Goal: Entertainment & Leisure: Consume media (video, audio)

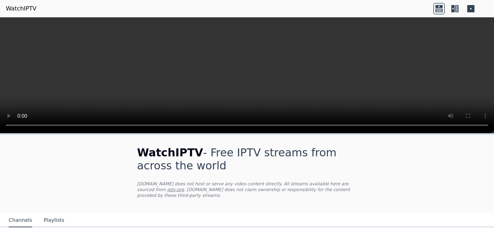
click at [208, 154] on h1 "WatchIPTV - Free IPTV streams from across the world" at bounding box center [247, 159] width 220 height 26
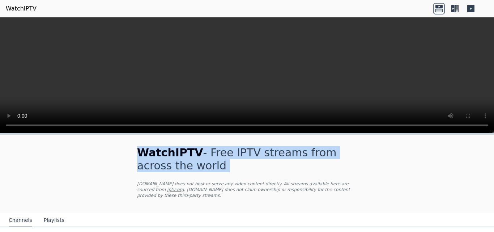
click at [208, 154] on h1 "WatchIPTV - Free IPTV streams from across the world" at bounding box center [247, 159] width 220 height 26
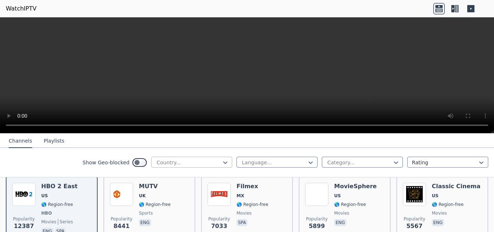
click at [192, 160] on div at bounding box center [189, 162] width 66 height 7
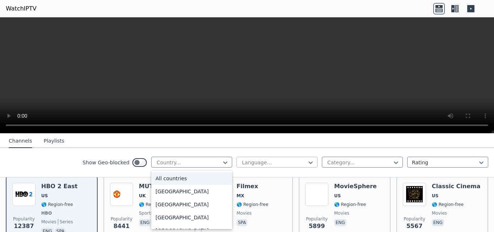
click at [272, 163] on div at bounding box center [274, 162] width 66 height 7
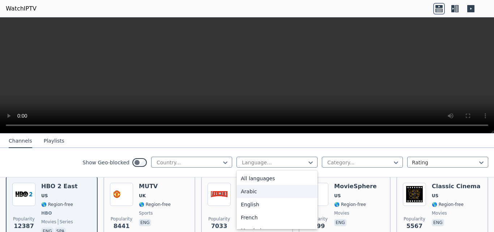
click at [249, 192] on div "Arabic" at bounding box center [277, 191] width 81 height 13
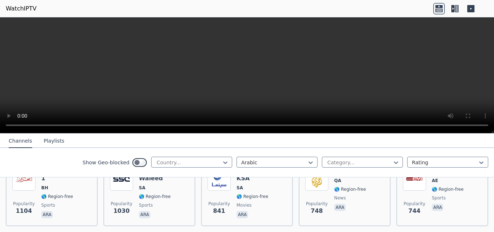
scroll to position [258, 0]
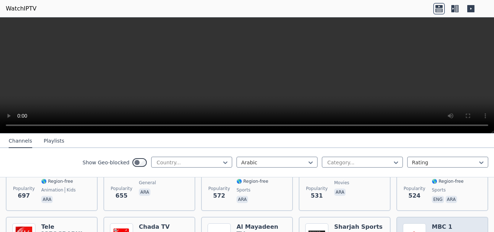
click at [413, 225] on img at bounding box center [414, 234] width 23 height 23
click at [436, 223] on h6 "MBC 1" at bounding box center [448, 226] width 32 height 7
click at [414, 225] on img at bounding box center [414, 234] width 23 height 23
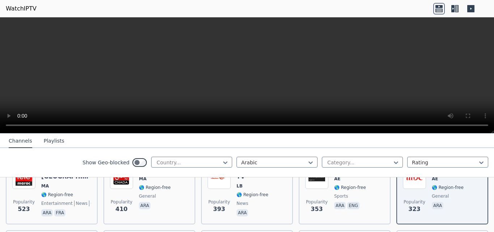
scroll to position [316, 0]
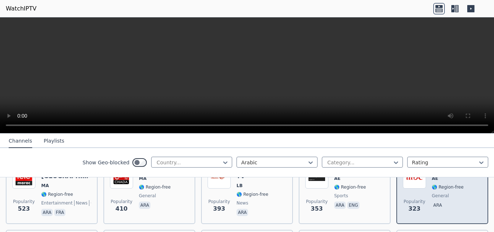
click at [410, 204] on span "323" at bounding box center [414, 208] width 12 height 9
click at [433, 202] on p "ara" at bounding box center [438, 205] width 12 height 7
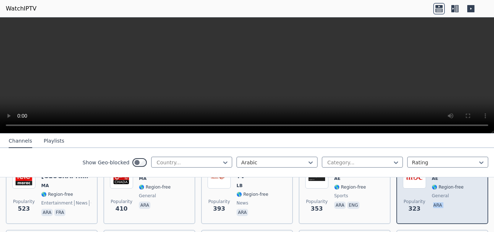
click at [433, 202] on p "ara" at bounding box center [438, 205] width 12 height 7
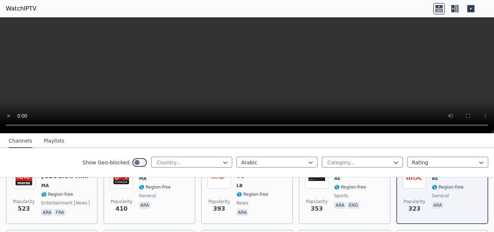
click at [471, 10] on icon at bounding box center [470, 8] width 7 height 7
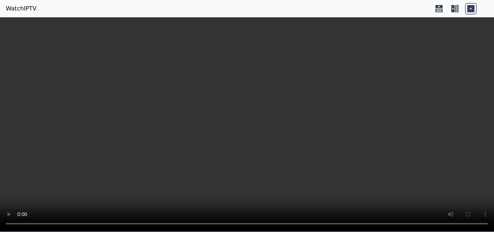
click at [460, 8] on icon at bounding box center [455, 9] width 12 height 12
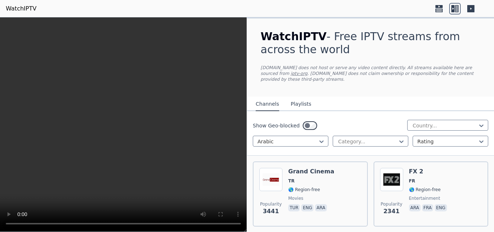
click at [448, 37] on h1 "WatchIPTV - Free IPTV streams from across the world" at bounding box center [371, 43] width 220 height 26
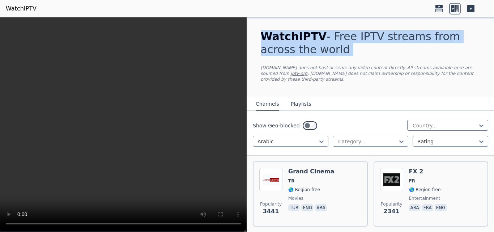
click at [448, 37] on h1 "WatchIPTV - Free IPTV streams from across the world" at bounding box center [371, 43] width 220 height 26
click at [301, 98] on button "Playlists" at bounding box center [301, 104] width 21 height 14
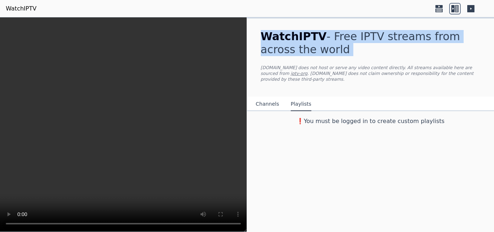
click at [268, 97] on button "Channels" at bounding box center [268, 104] width 24 height 14
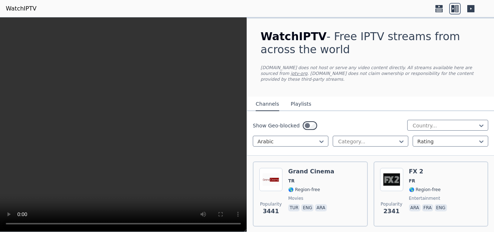
click at [351, 76] on div "WatchIPTV - Free IPTV streams from across the world [DOMAIN_NAME] does not host…" at bounding box center [370, 57] width 243 height 78
click at [308, 71] on link "iptv-org" at bounding box center [299, 73] width 17 height 5
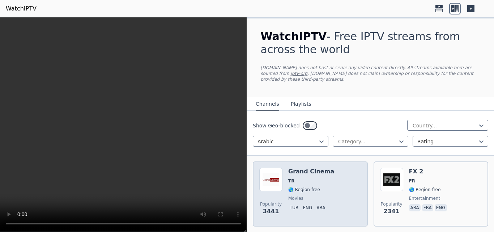
click at [276, 172] on img at bounding box center [270, 179] width 23 height 23
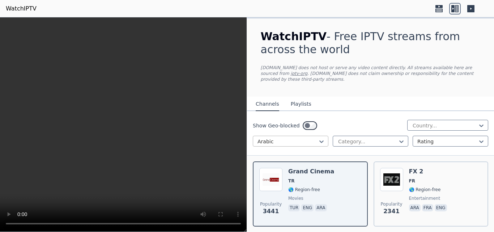
click at [305, 140] on div "Arabic" at bounding box center [291, 141] width 76 height 11
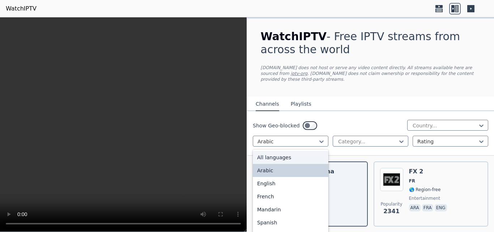
click at [300, 154] on div "All languages" at bounding box center [291, 157] width 76 height 13
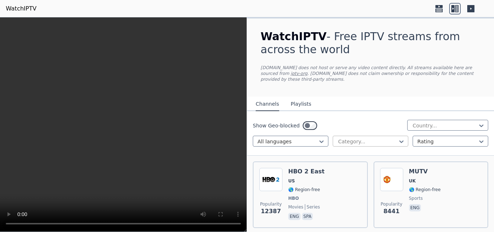
click at [349, 138] on div at bounding box center [368, 141] width 60 height 7
click at [412, 97] on nav "Channels Playlists" at bounding box center [370, 104] width 247 height 14
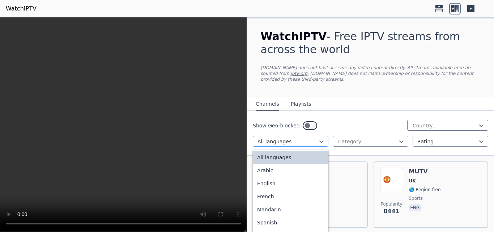
click at [303, 138] on div at bounding box center [288, 141] width 60 height 7
click at [280, 167] on div "Arabic" at bounding box center [291, 170] width 76 height 13
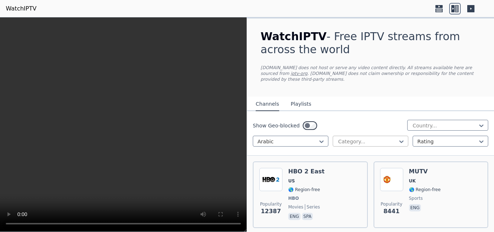
click at [361, 138] on div at bounding box center [368, 141] width 60 height 7
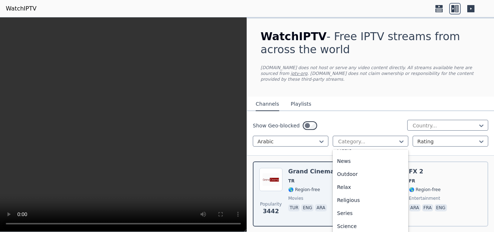
scroll to position [241, 0]
click at [374, 222] on div "Sports" at bounding box center [371, 228] width 76 height 13
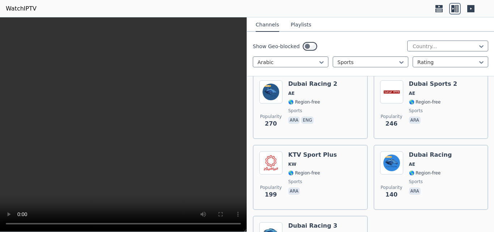
scroll to position [516, 0]
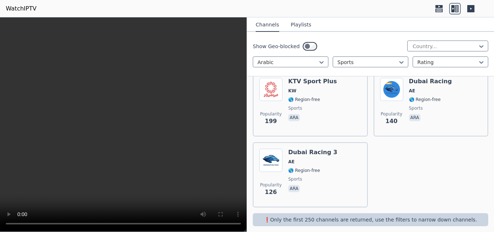
click at [431, 216] on p "❗️Only the first 250 channels are returned, use the filters to narrow down chan…" at bounding box center [371, 219] width 230 height 7
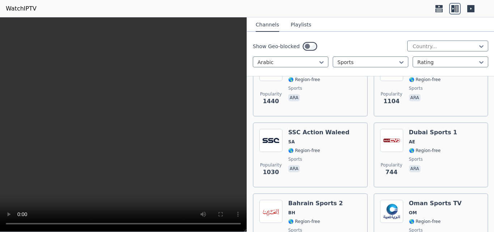
scroll to position [174, 0]
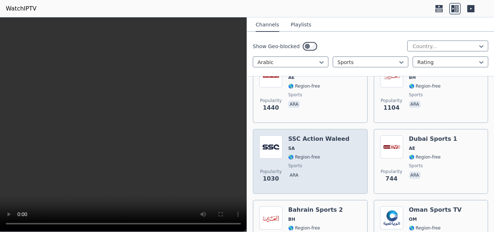
click at [273, 142] on img at bounding box center [270, 146] width 23 height 23
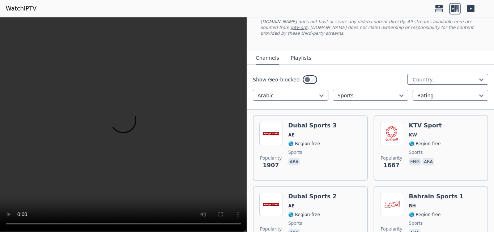
scroll to position [60, 0]
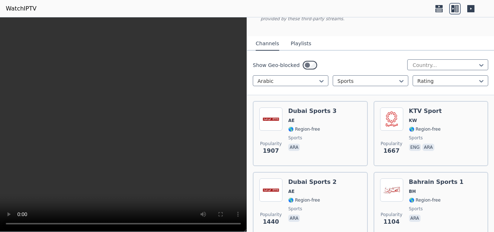
click at [295, 40] on button "Playlists" at bounding box center [301, 44] width 21 height 14
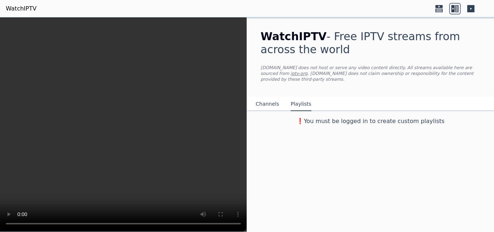
scroll to position [0, 0]
click at [261, 102] on button "Channels" at bounding box center [268, 104] width 24 height 14
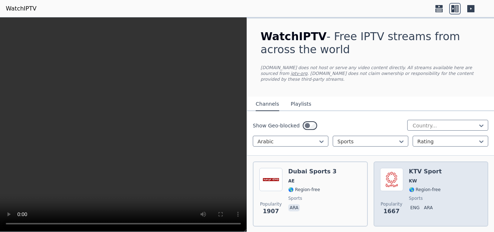
click at [386, 168] on img at bounding box center [391, 179] width 23 height 23
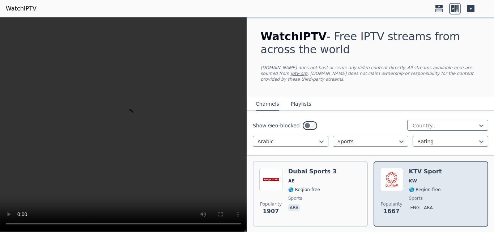
click at [386, 168] on img at bounding box center [391, 179] width 23 height 23
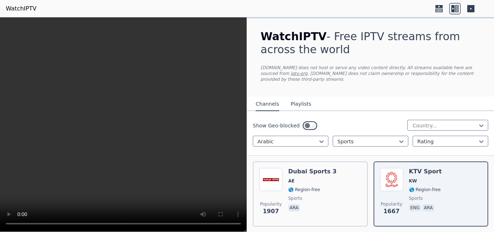
click at [338, 57] on div "WatchIPTV - Free IPTV streams from across the world [DOMAIN_NAME] does not host…" at bounding box center [370, 57] width 243 height 78
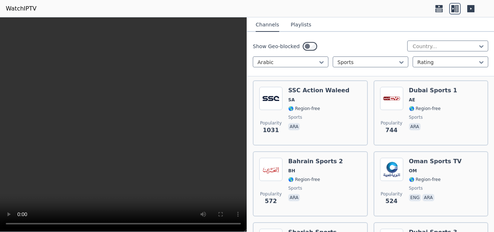
scroll to position [226, 0]
